Goal: Check status: Check status

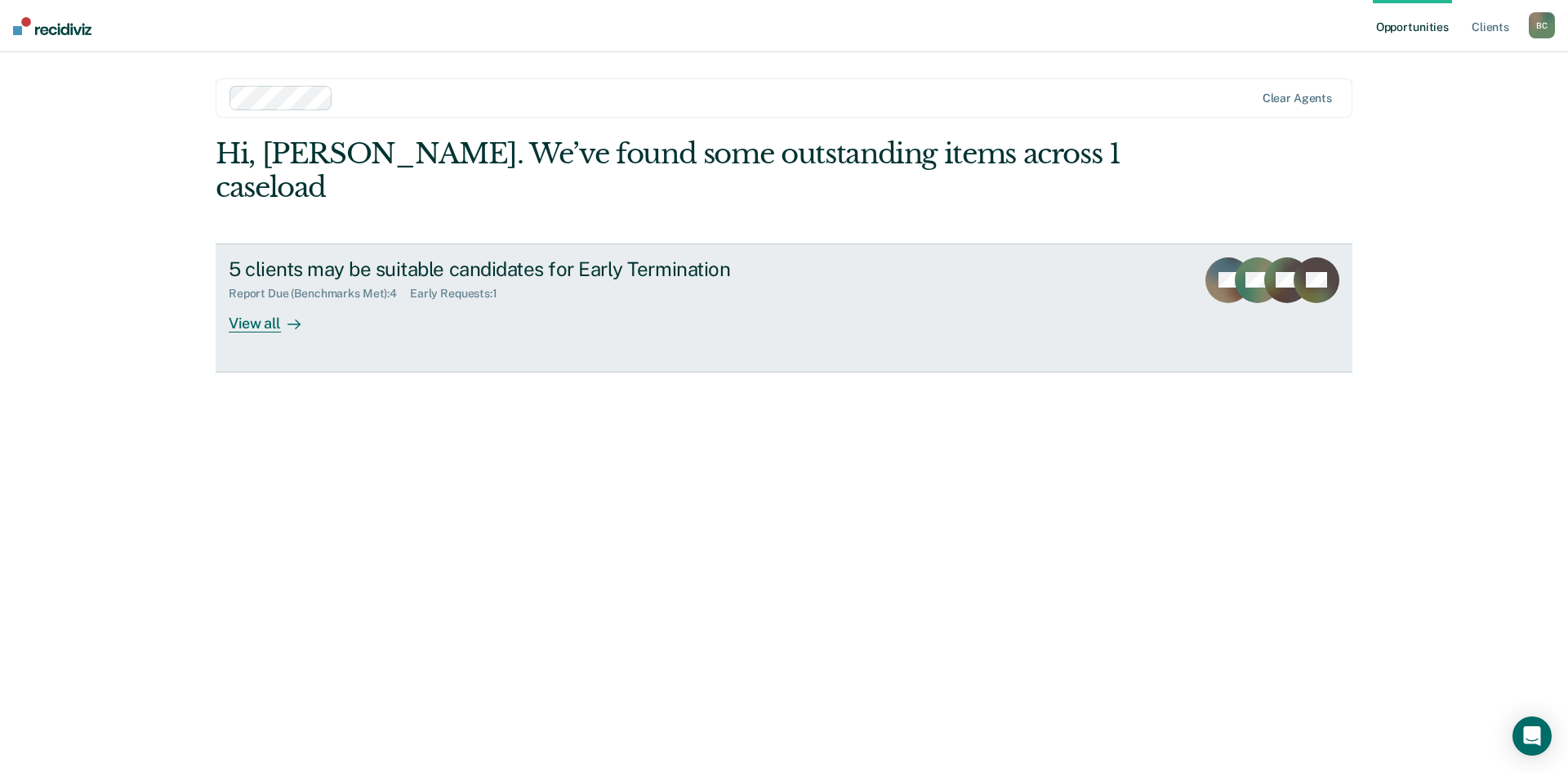
click at [378, 257] on div "5 clients may be suitable candidates for Early Termination" at bounding box center [515, 269] width 574 height 24
